Goal: Task Accomplishment & Management: Complete application form

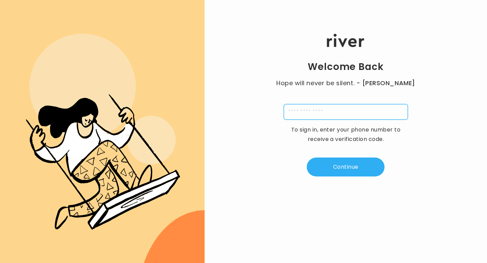
click at [323, 109] on input "tel" at bounding box center [346, 112] width 124 height 16
type input "**********"
click at [328, 177] on div "**********" at bounding box center [346, 105] width 283 height 158
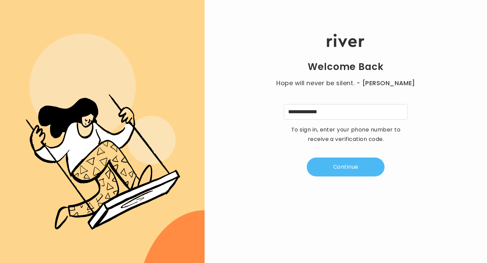
click at [329, 163] on button "Continue" at bounding box center [346, 167] width 78 height 19
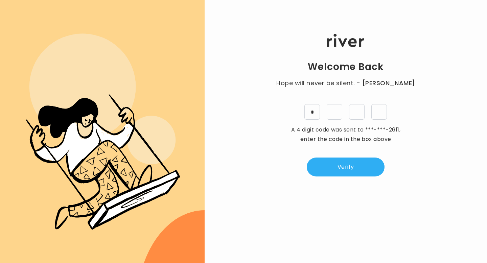
type input "*"
click at [359, 158] on button "Verify" at bounding box center [346, 167] width 78 height 19
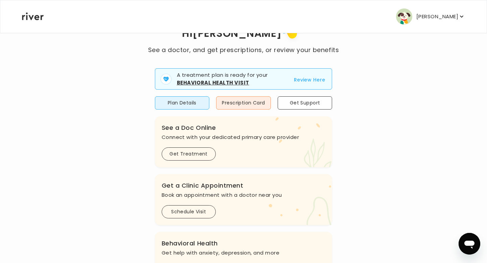
scroll to position [43, 0]
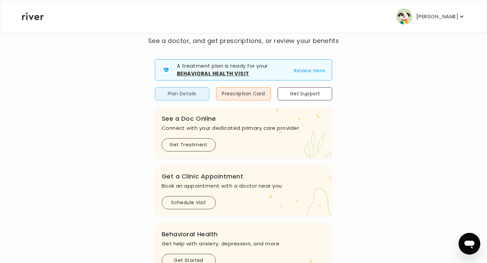
click at [191, 94] on button "Plan Details" at bounding box center [182, 93] width 55 height 13
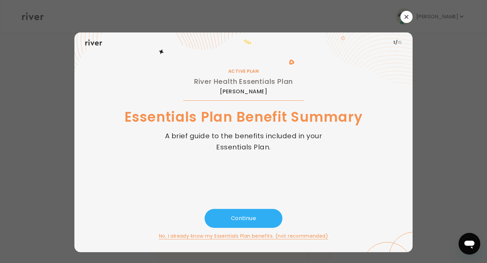
scroll to position [0, 0]
click at [250, 214] on button "Continue" at bounding box center [244, 218] width 78 height 19
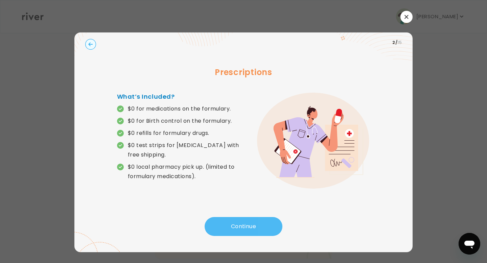
click at [239, 228] on button "Continue" at bounding box center [244, 226] width 78 height 19
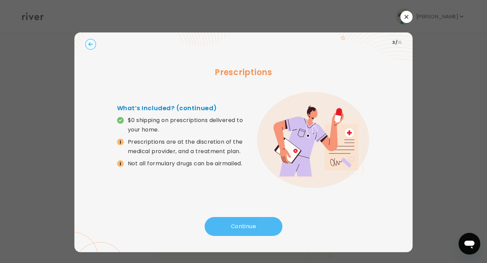
click at [239, 228] on button "Continue" at bounding box center [244, 226] width 78 height 19
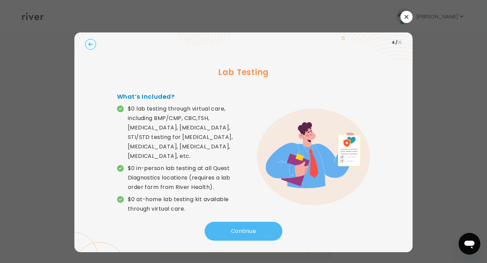
click at [239, 228] on button "Continue" at bounding box center [244, 231] width 78 height 19
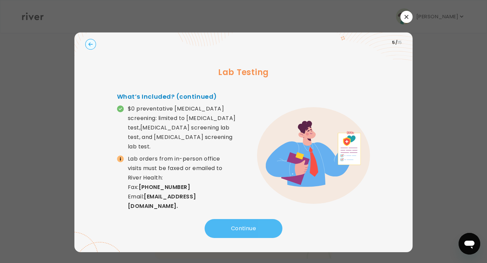
click at [239, 228] on button "Continue" at bounding box center [244, 228] width 78 height 19
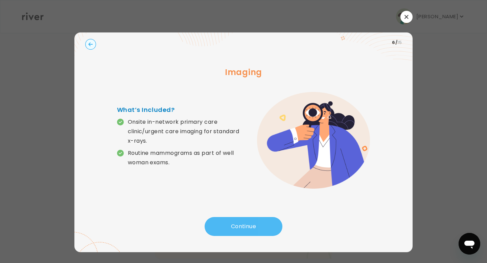
click at [239, 228] on button "Continue" at bounding box center [244, 226] width 78 height 19
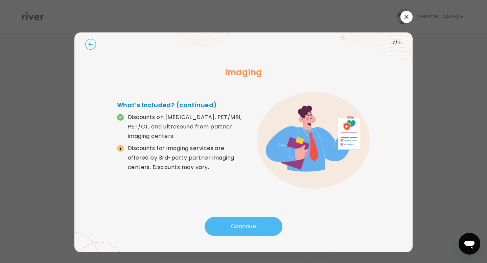
click at [239, 227] on button "Continue" at bounding box center [244, 226] width 78 height 19
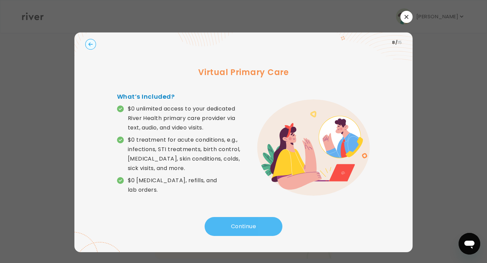
click at [239, 227] on button "Continue" at bounding box center [244, 226] width 78 height 19
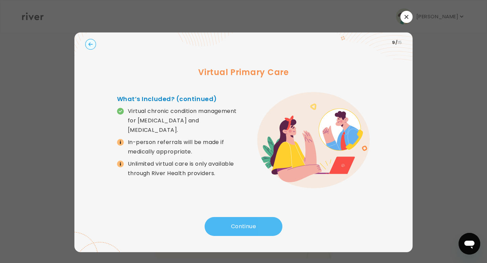
click at [240, 227] on button "Continue" at bounding box center [244, 226] width 78 height 19
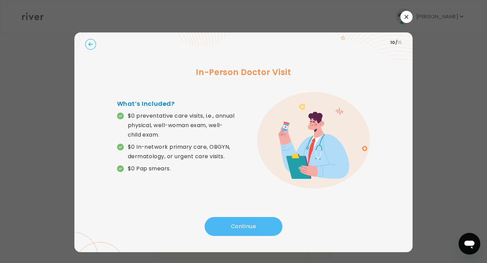
click at [240, 227] on button "Continue" at bounding box center [244, 226] width 78 height 19
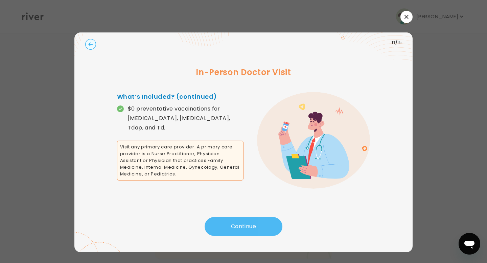
click at [240, 227] on button "Continue" at bounding box center [244, 226] width 78 height 19
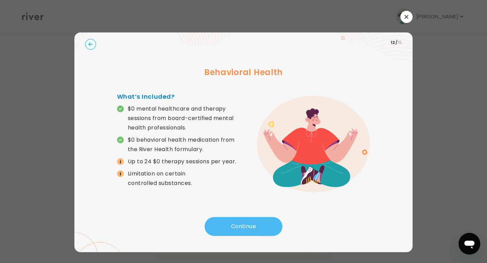
click at [242, 229] on button "Continue" at bounding box center [244, 226] width 78 height 19
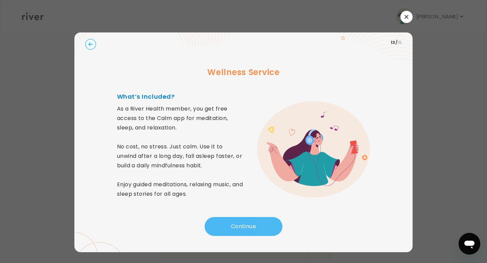
click at [242, 229] on button "Continue" at bounding box center [244, 226] width 78 height 19
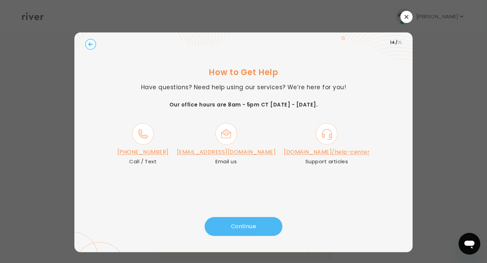
click at [242, 228] on button "Continue" at bounding box center [244, 226] width 78 height 19
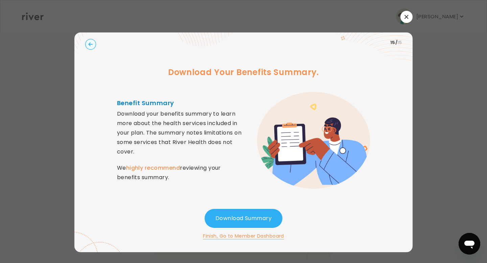
click at [403, 22] on div at bounding box center [243, 17] width 338 height 12
click at [405, 17] on icon "button" at bounding box center [407, 17] width 4 height 4
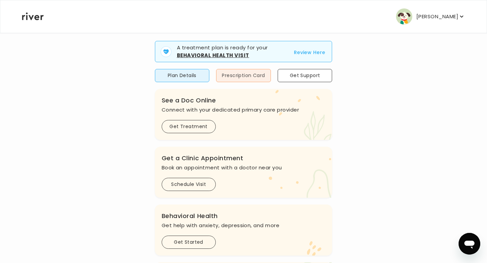
scroll to position [64, 0]
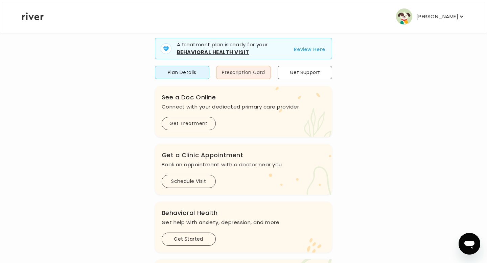
click at [253, 71] on button "Prescription Card" at bounding box center [243, 72] width 55 height 13
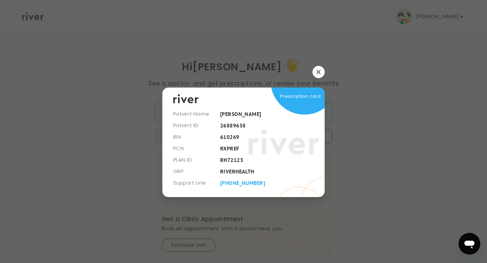
drag, startPoint x: 218, startPoint y: 123, endPoint x: 252, endPoint y: 126, distance: 34.2
click at [252, 126] on div "Prescription card" at bounding box center [243, 142] width 162 height 109
